Goal: Information Seeking & Learning: Find specific page/section

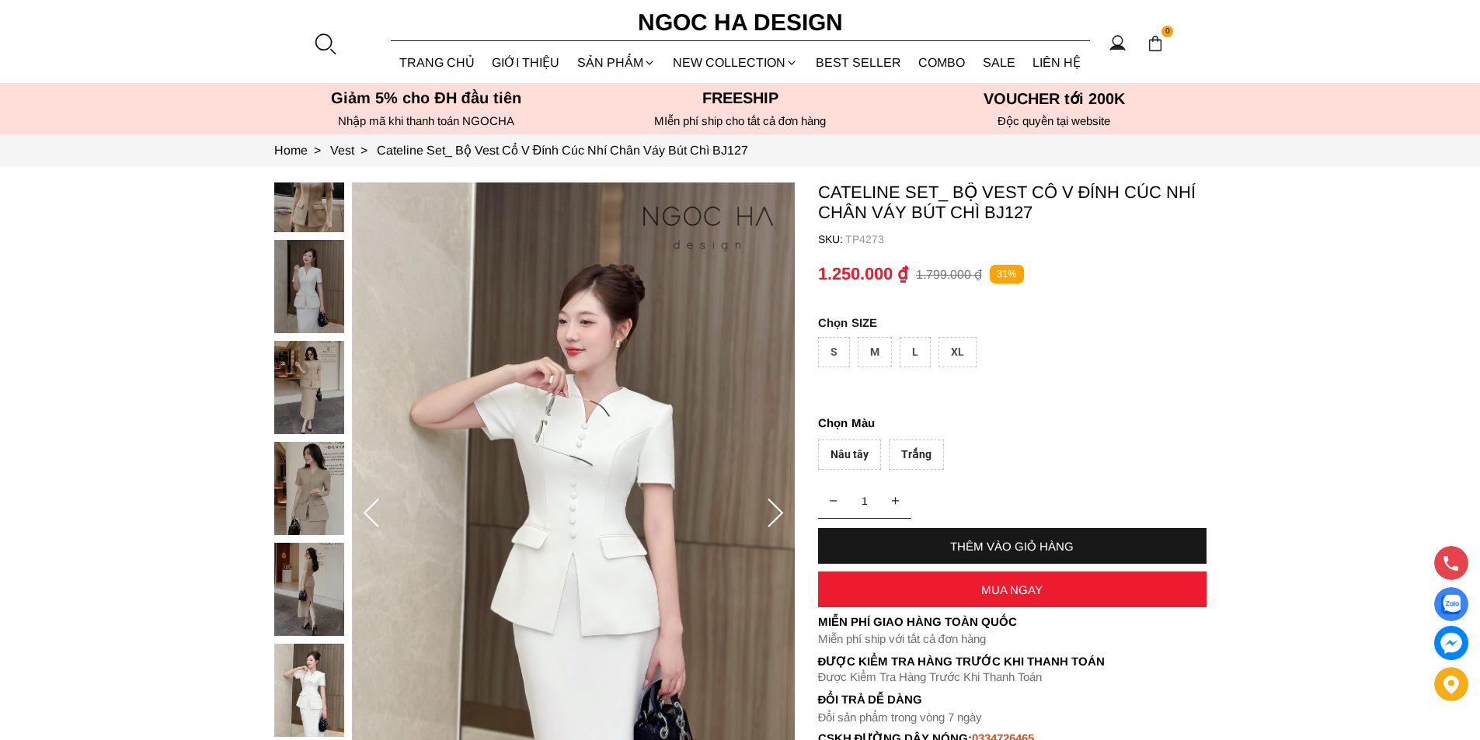
click at [332, 52] on div at bounding box center [324, 43] width 23 height 23
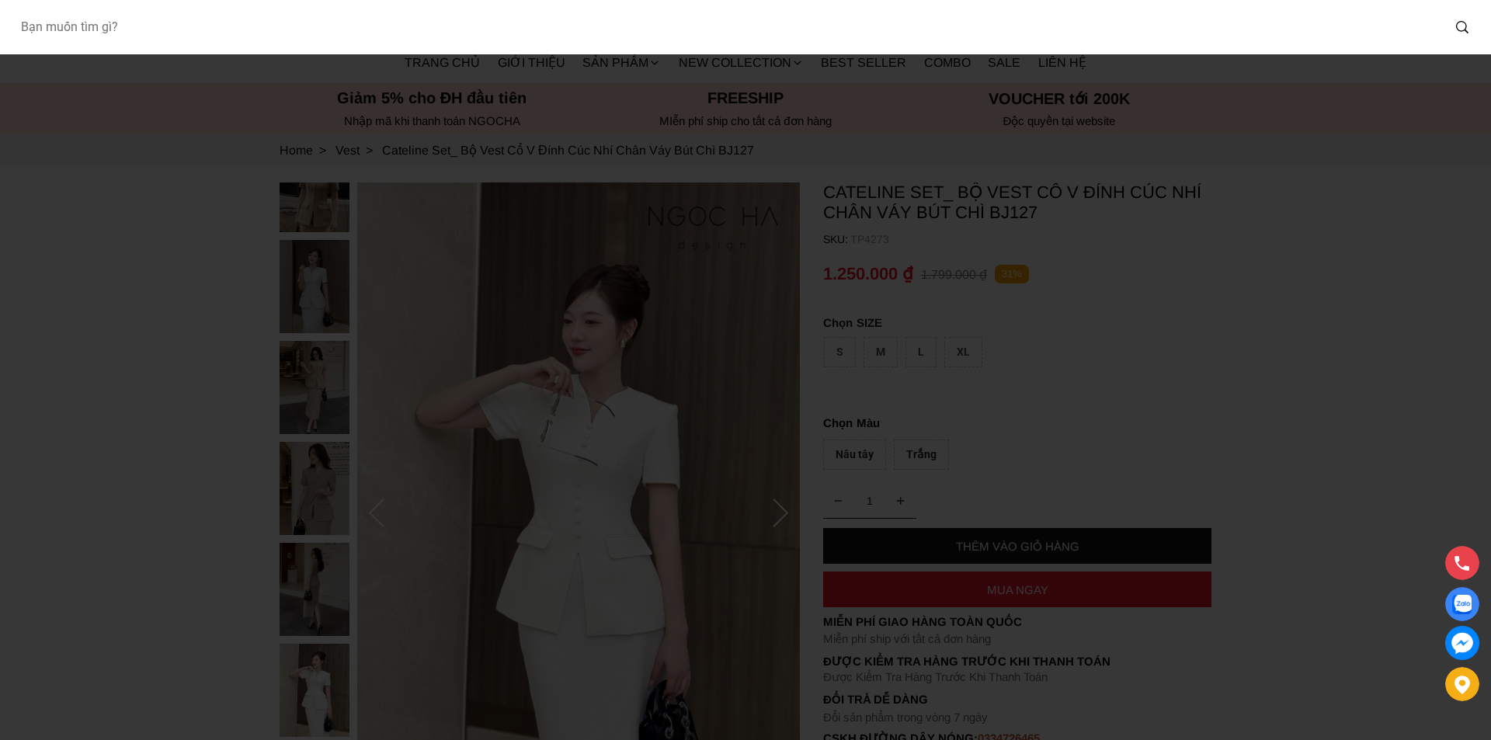
click at [274, 38] on input "Input search Bạn muốn tìm gì?" at bounding box center [725, 27] width 1434 height 36
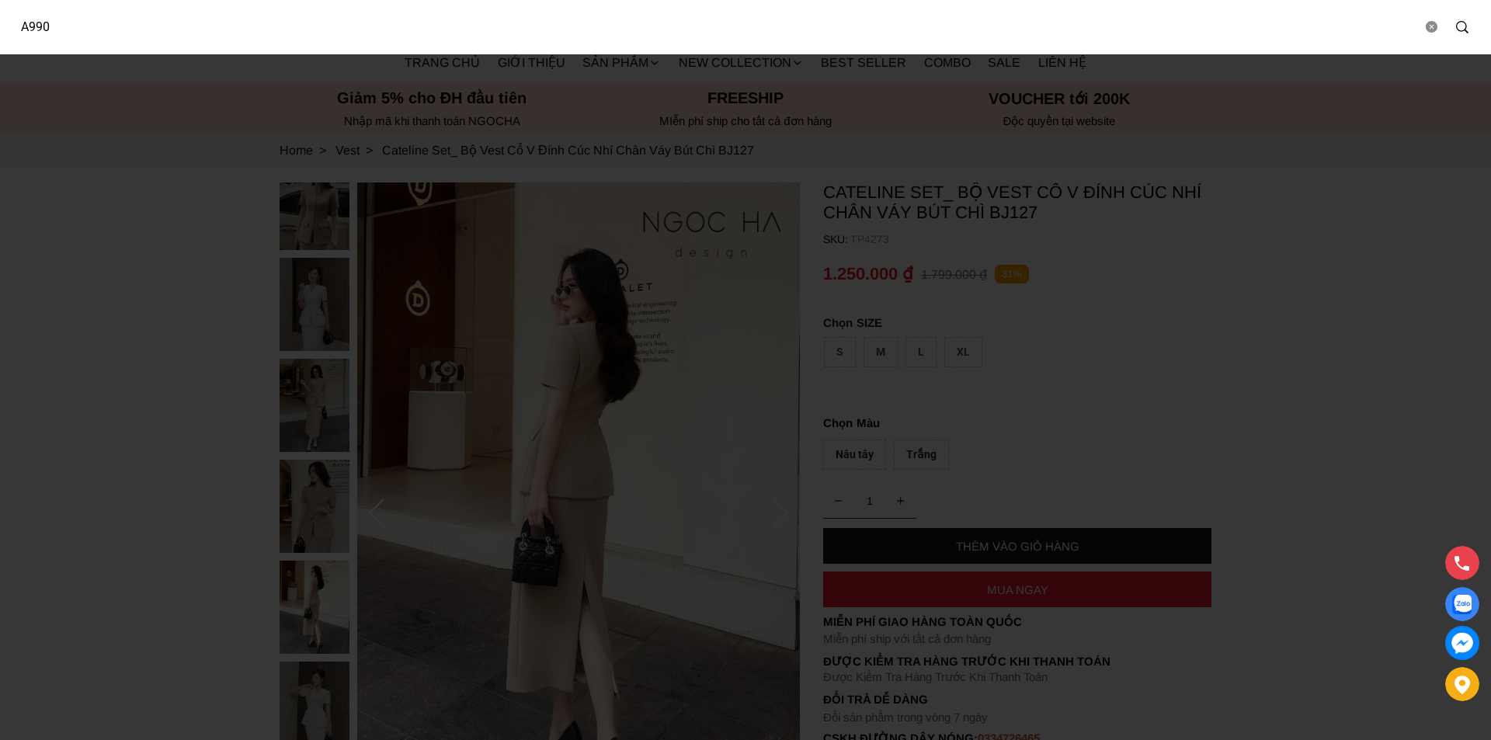
type input "A990"
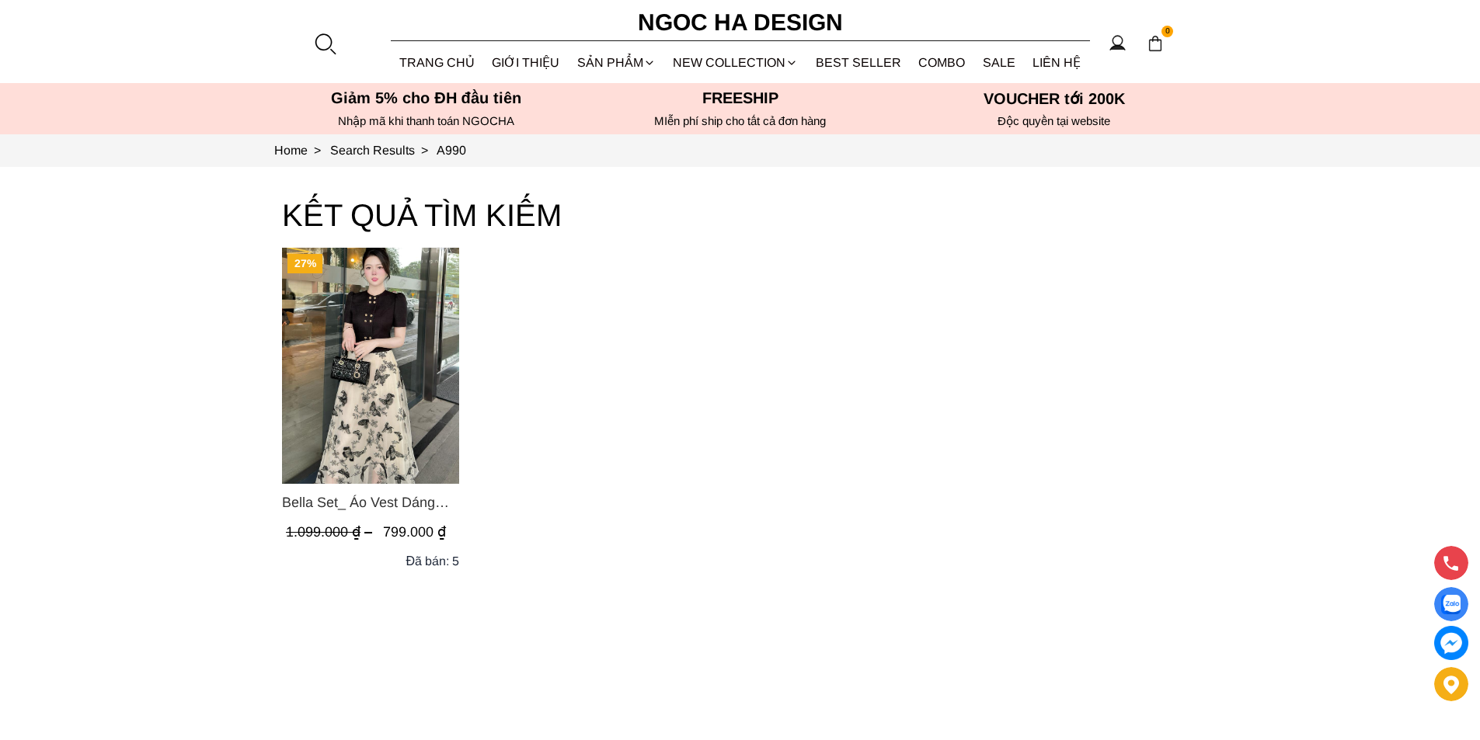
click at [370, 328] on img "Product image - Bella Set_ Áo Vest Dáng Lửng Cúc Đồng, Chân Váy Họa Tiết Bướm A…" at bounding box center [370, 366] width 177 height 236
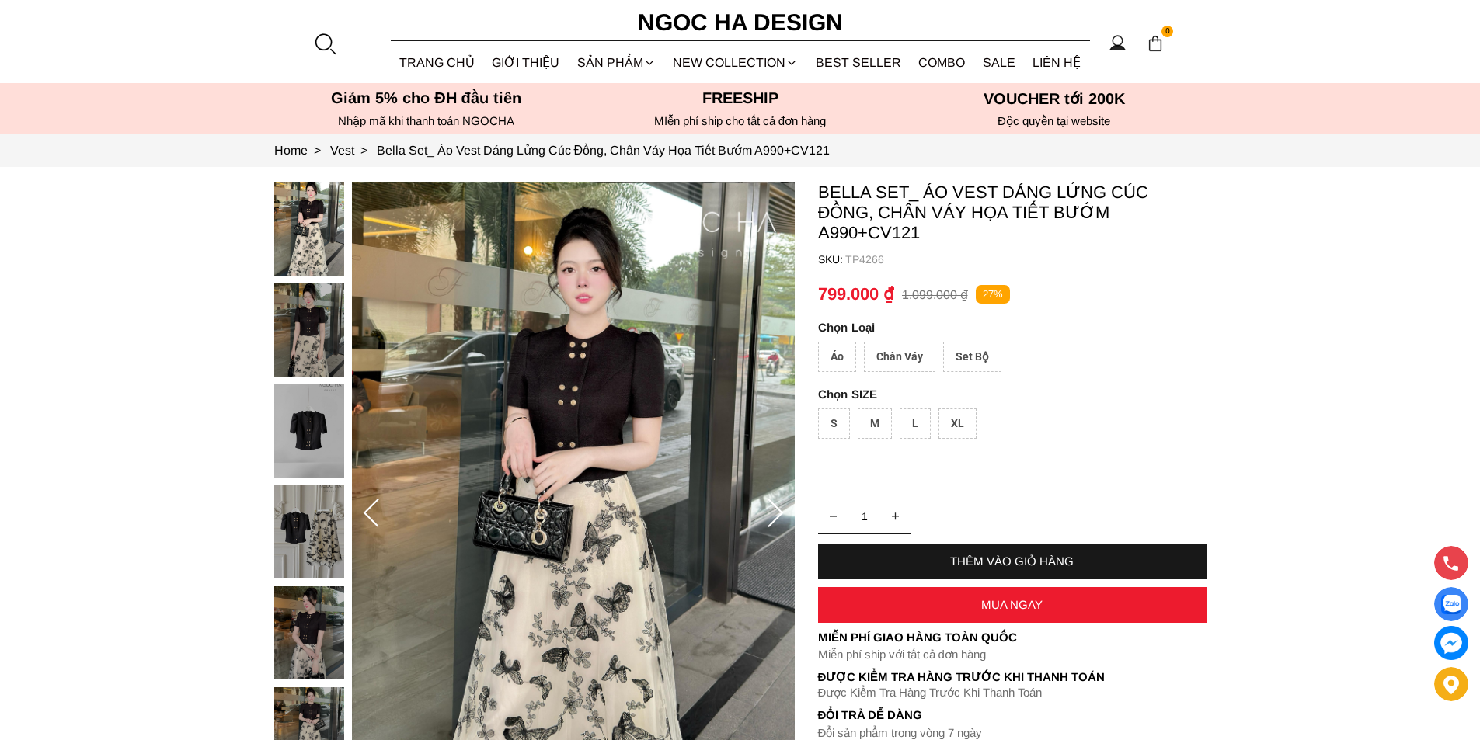
click at [848, 358] on div "Áo" at bounding box center [837, 357] width 38 height 30
click at [882, 367] on div "Chân Váy" at bounding box center [899, 357] width 71 height 30
click at [927, 423] on div "L" at bounding box center [915, 424] width 31 height 30
click at [955, 360] on div "Set Bộ" at bounding box center [972, 357] width 58 height 30
click at [840, 357] on div "Áo" at bounding box center [837, 357] width 38 height 30
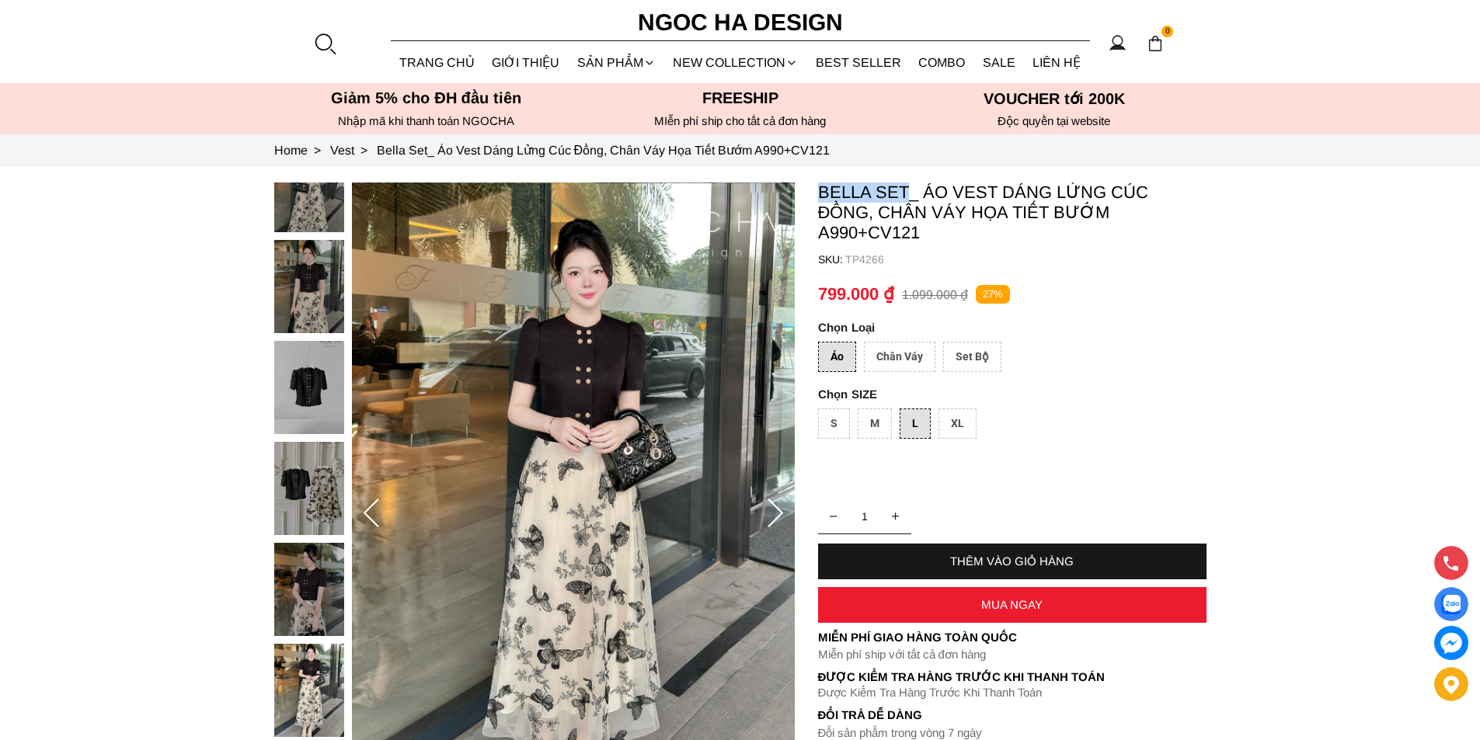
copy p "Bella Set"
drag, startPoint x: 813, startPoint y: 187, endPoint x: 905, endPoint y: 190, distance: 91.7
click at [905, 190] on section "Bella Set_ Áo Vest Dáng Lửng Cúc Đồng, Chân Váy Họa Tiết Bướm A990+CV121 SKU: T…" at bounding box center [740, 514] width 1480 height 694
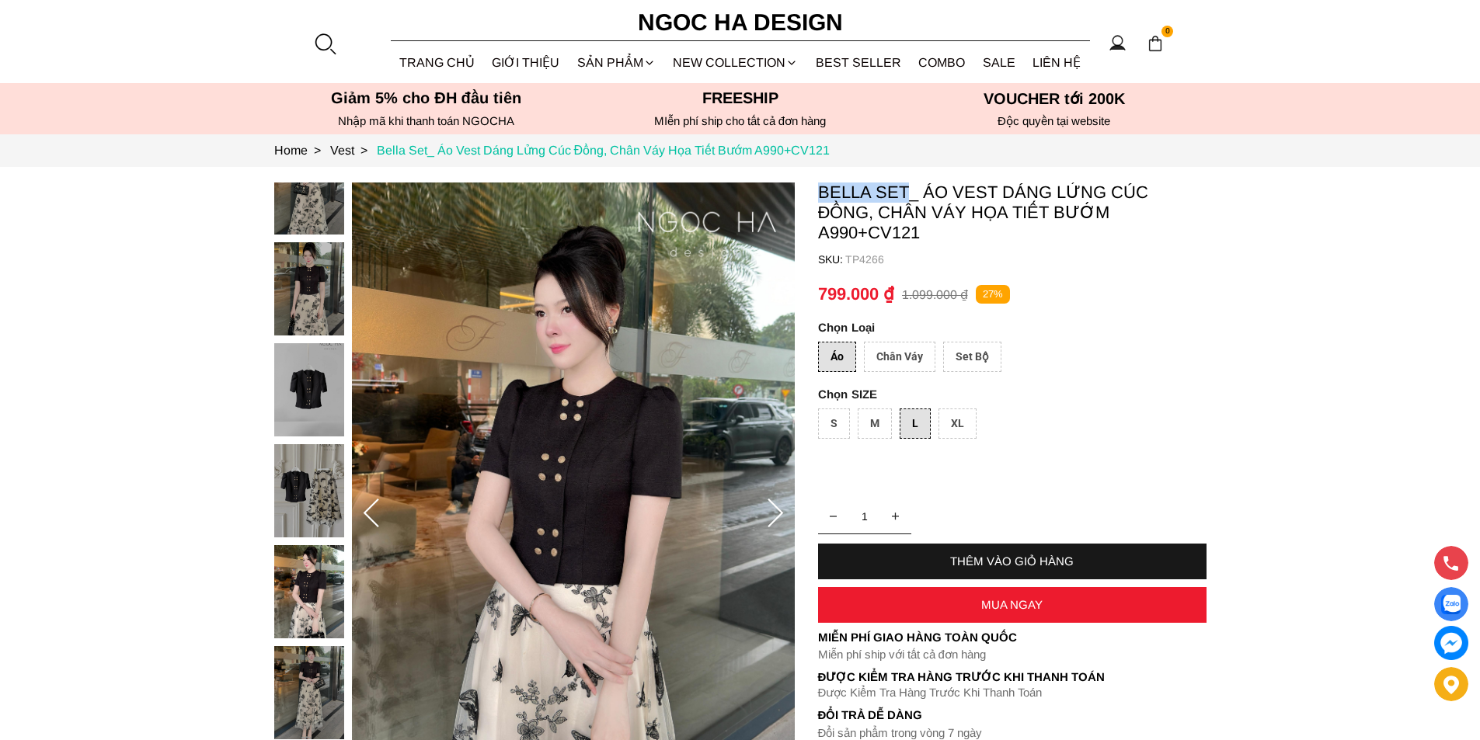
copy p "Bella Set"
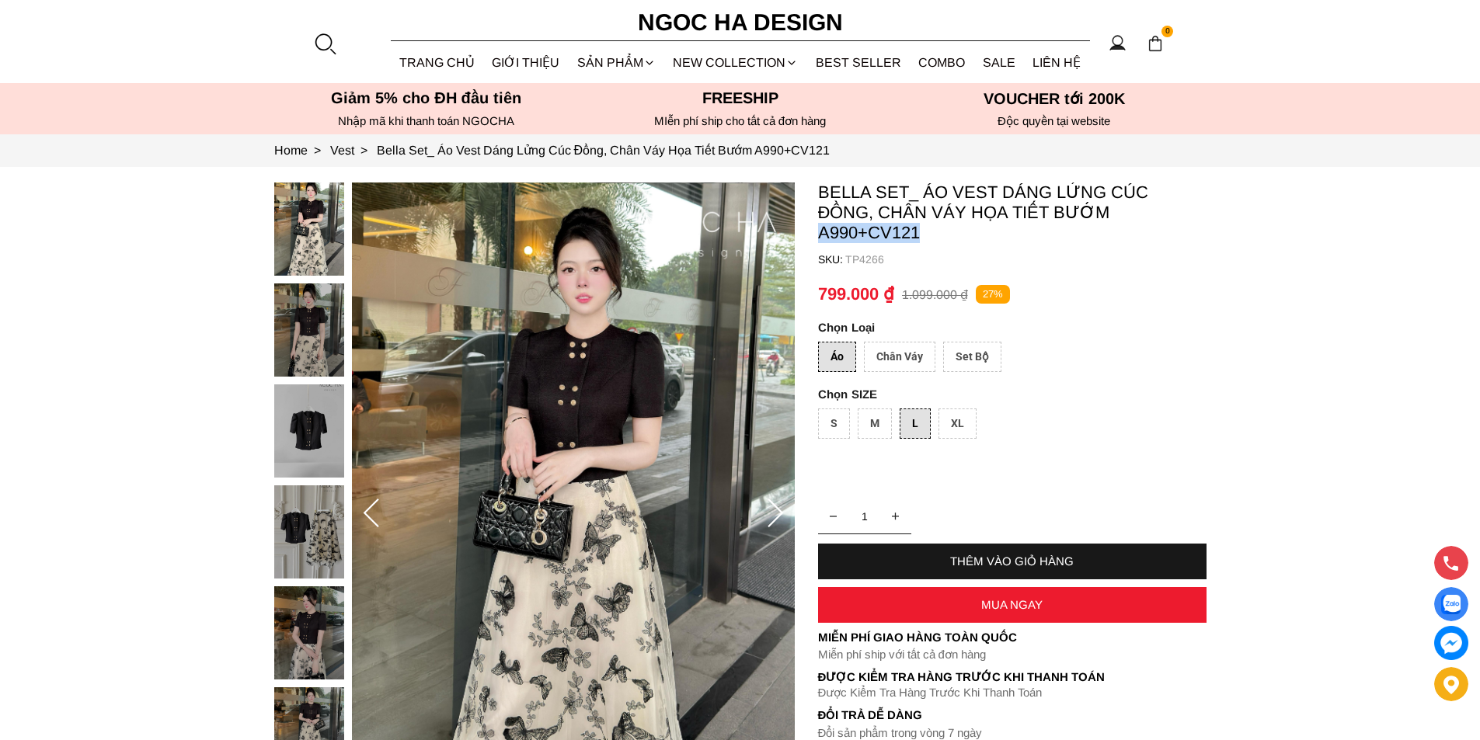
copy p "A990+CV121"
drag, startPoint x: 930, startPoint y: 234, endPoint x: 739, endPoint y: 149, distance: 208.3
click at [826, 231] on p "Bella Set_ Áo Vest Dáng Lửng Cúc Đồng, Chân Váy Họa Tiết Bướm A990+CV121" at bounding box center [1012, 213] width 388 height 61
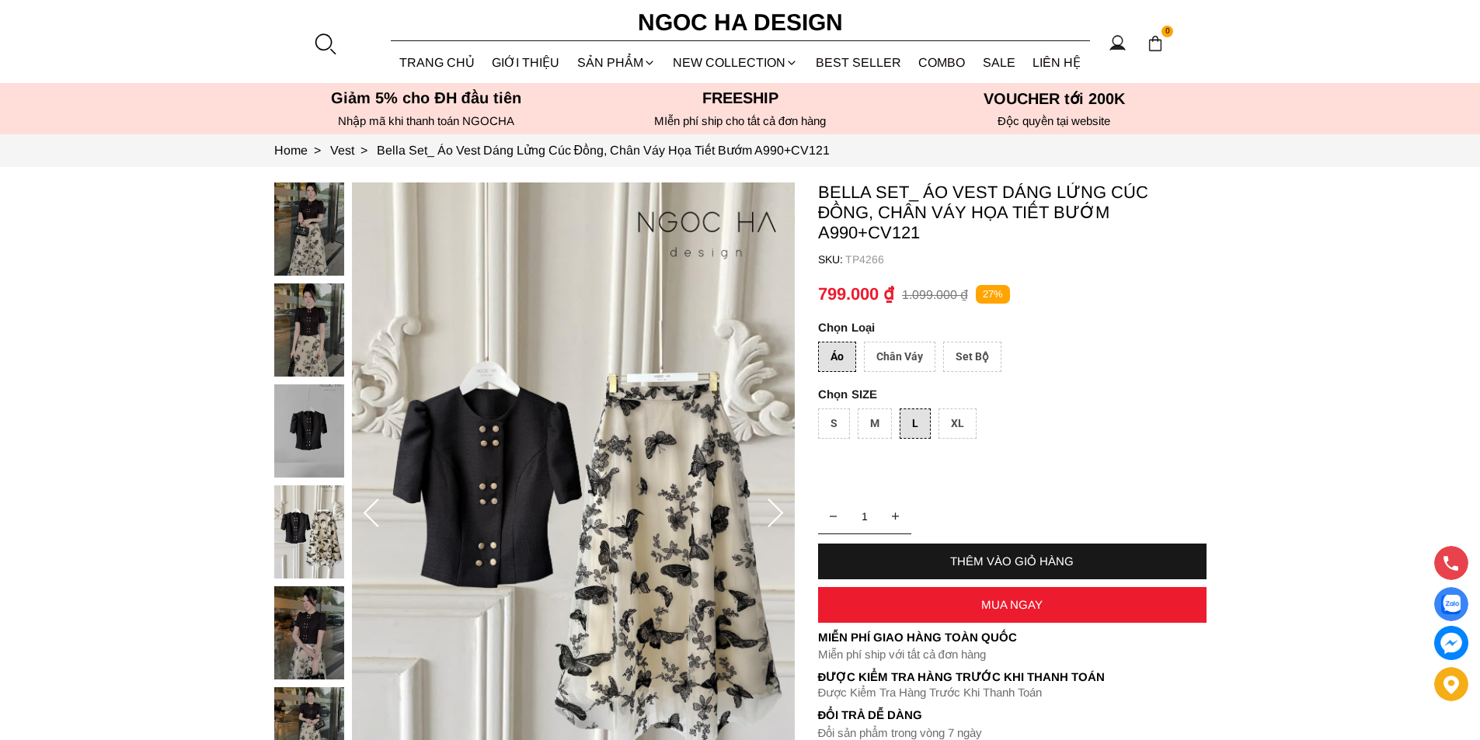
click at [329, 30] on section "0 Trang chủ Giới thiệu Sản phẩm Áo Áo thun Áo sơ mi Áo Peplum Áo lụa Áo len Quầ…" at bounding box center [740, 41] width 1480 height 83
click at [326, 50] on div at bounding box center [324, 43] width 23 height 23
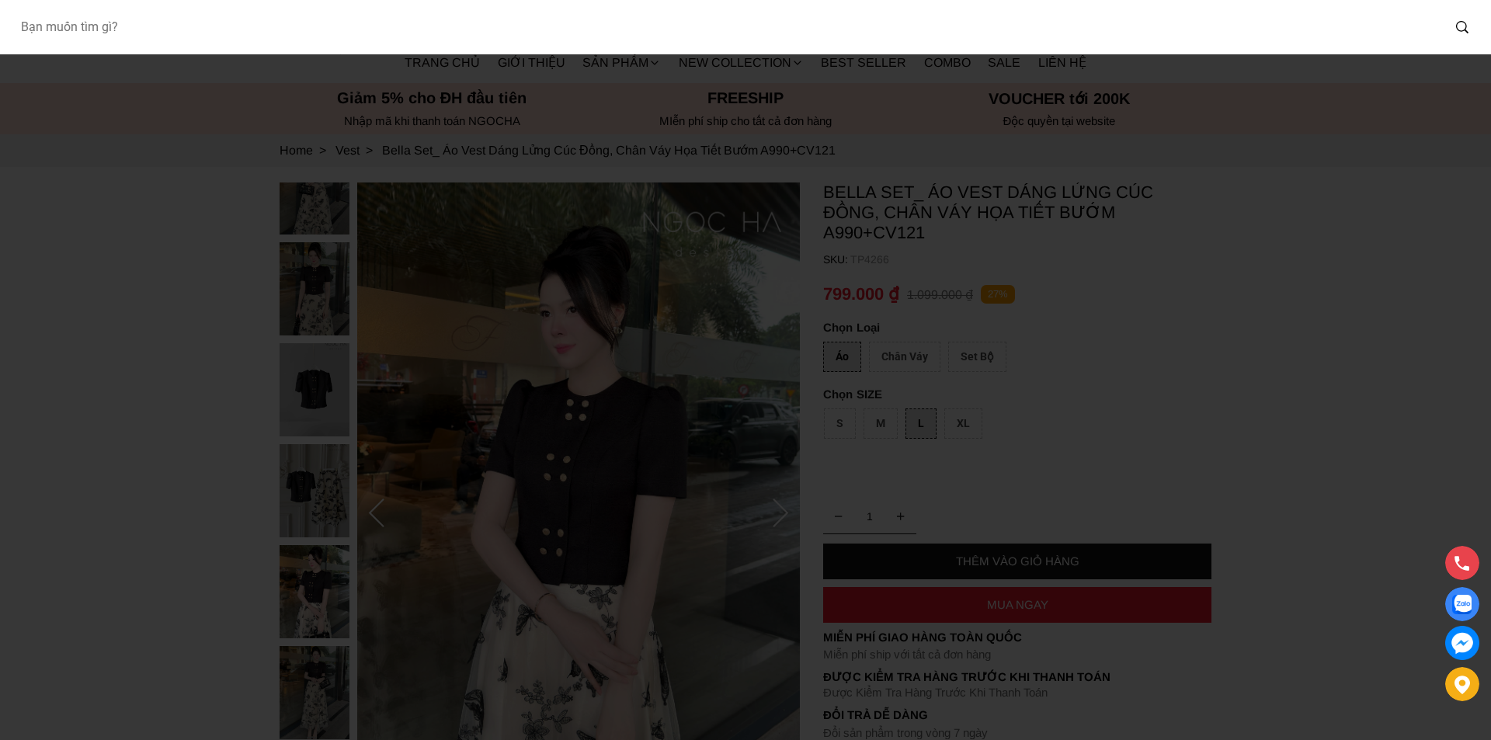
click at [329, 42] on input "Input search Bạn muốn tìm gì?" at bounding box center [725, 27] width 1434 height 36
type input "D1003"
